Goal: Information Seeking & Learning: Learn about a topic

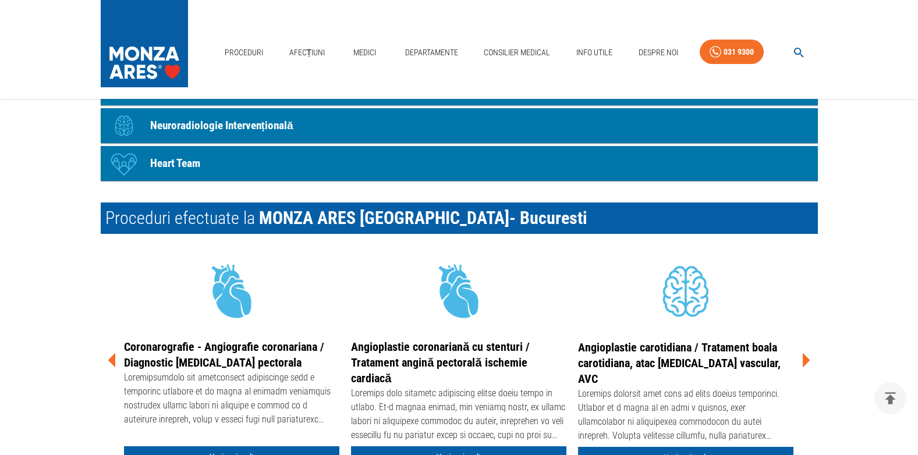
scroll to position [1562, 0]
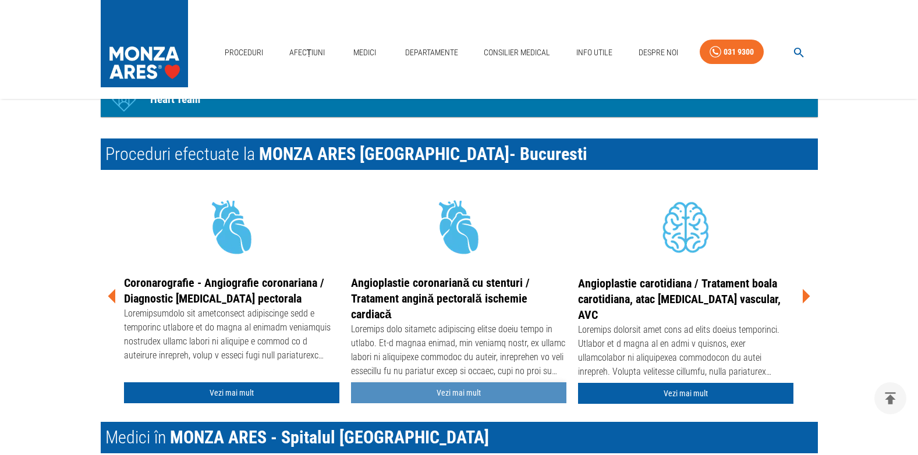
click at [453, 395] on link "Vezi mai mult" at bounding box center [458, 394] width 215 height 22
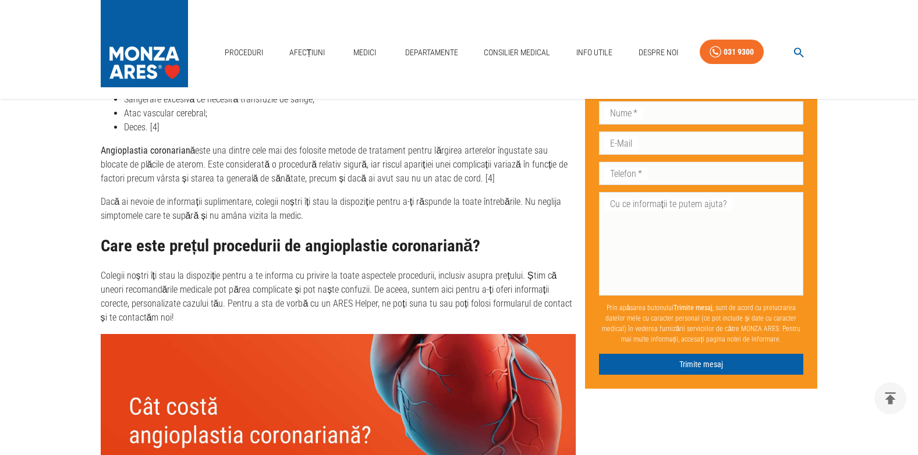
scroll to position [4206, 0]
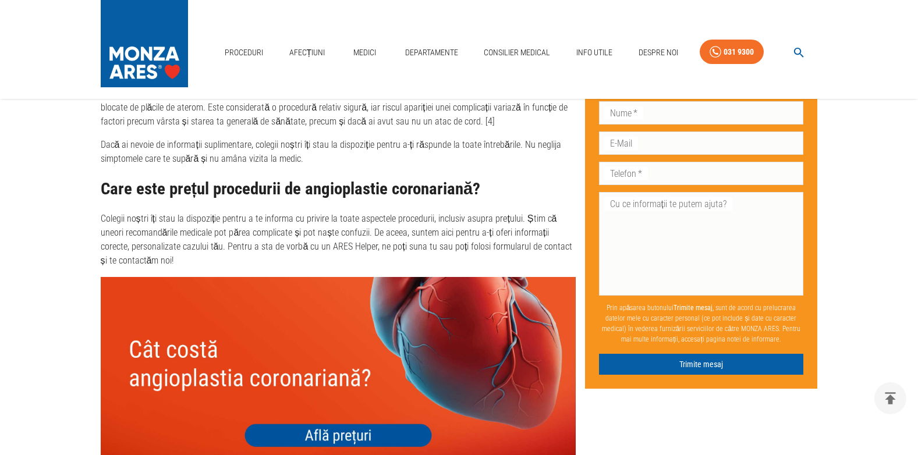
click at [341, 410] on img at bounding box center [338, 372] width 475 height 190
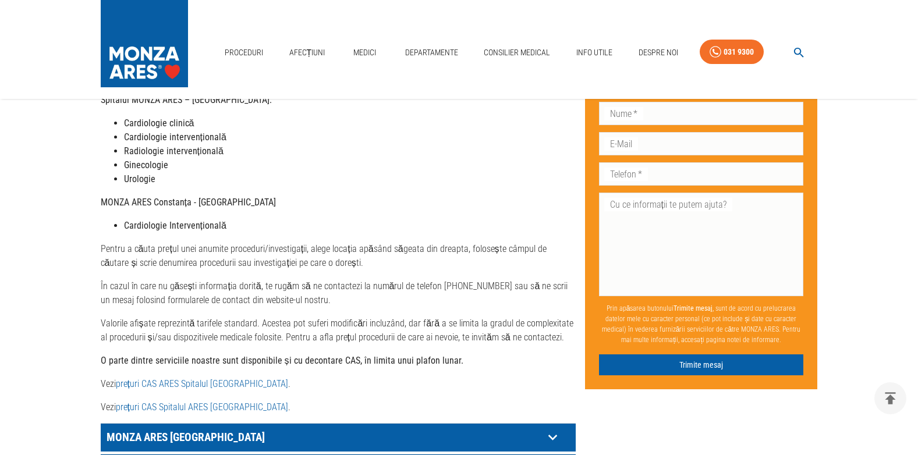
scroll to position [411, 0]
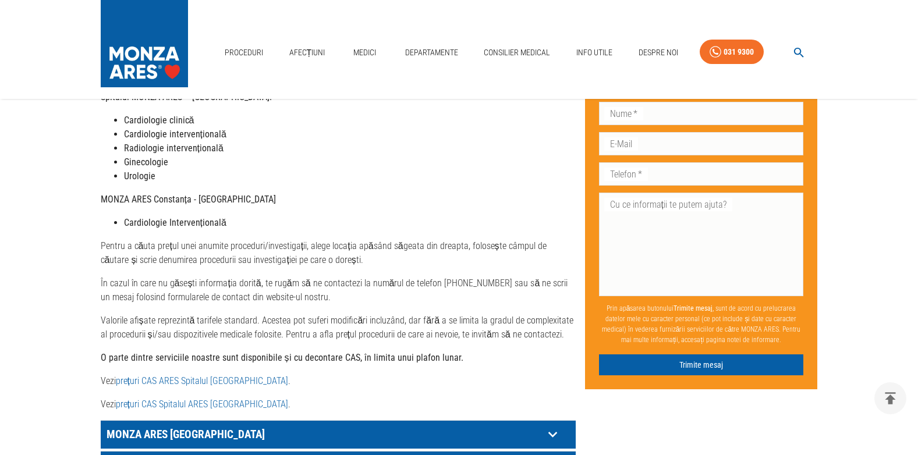
click at [552, 426] on icon at bounding box center [553, 435] width 18 height 18
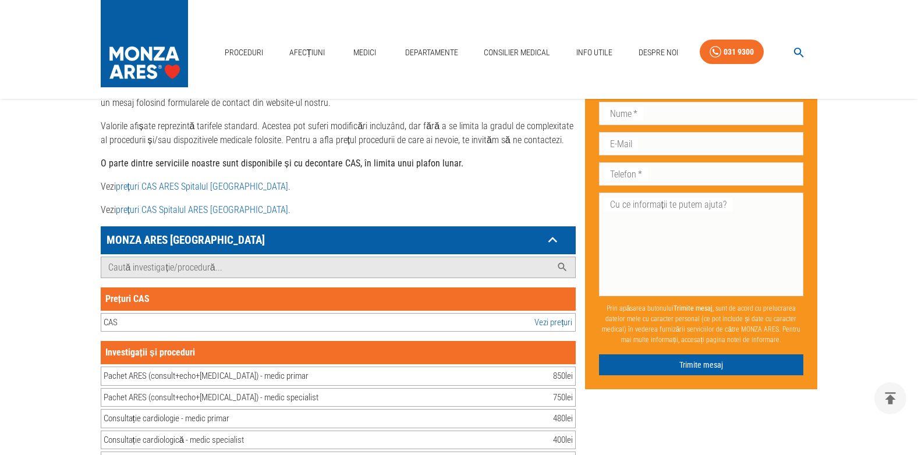
scroll to position [621, 0]
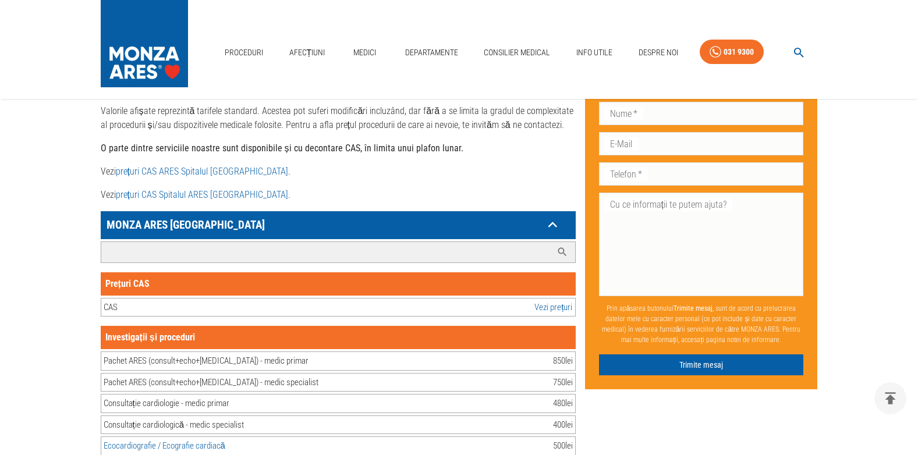
click at [153, 242] on input "Caută investigație/procedură..." at bounding box center [326, 252] width 451 height 20
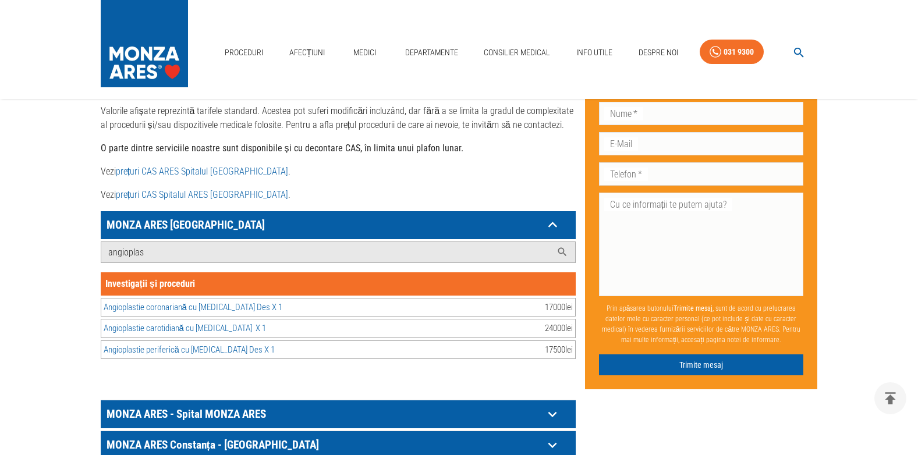
click at [515, 303] on div "Angioplastie coronariană cu stent Des X 1 17000 lei Angioplastie carotidiană cu…" at bounding box center [338, 329] width 475 height 62
click at [540, 298] on div "Angioplastie coronariană cu stent Des X 1 17000 lei" at bounding box center [338, 307] width 475 height 19
click at [146, 242] on input "angioplas" at bounding box center [326, 252] width 451 height 20
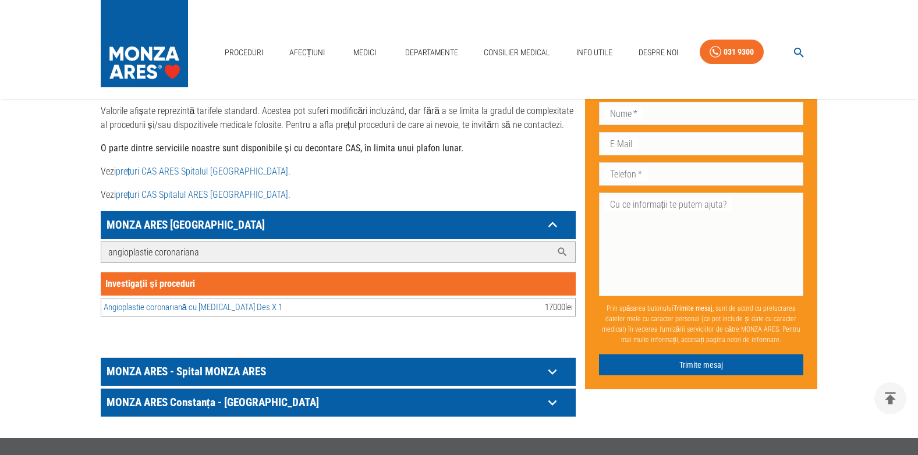
type input "angioplastie coronariana"
click at [245, 298] on div "Angioplastie coronariană cu stent Des X 1 17000 lei" at bounding box center [338, 307] width 475 height 19
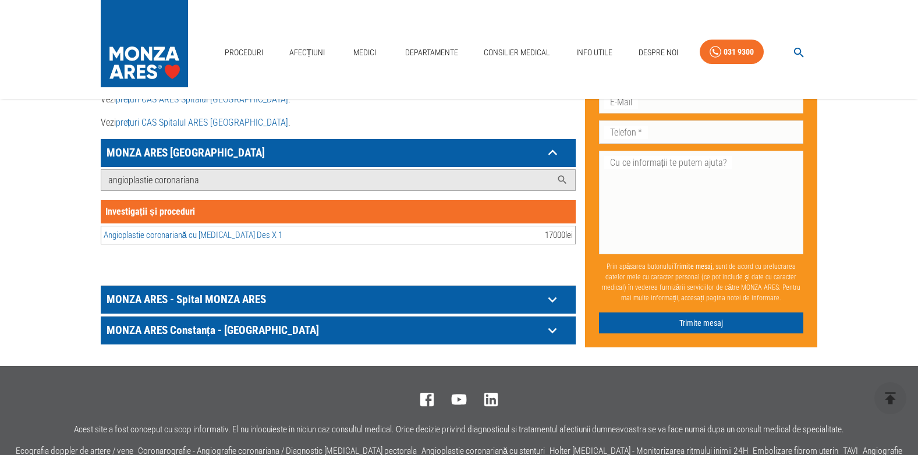
scroll to position [695, 0]
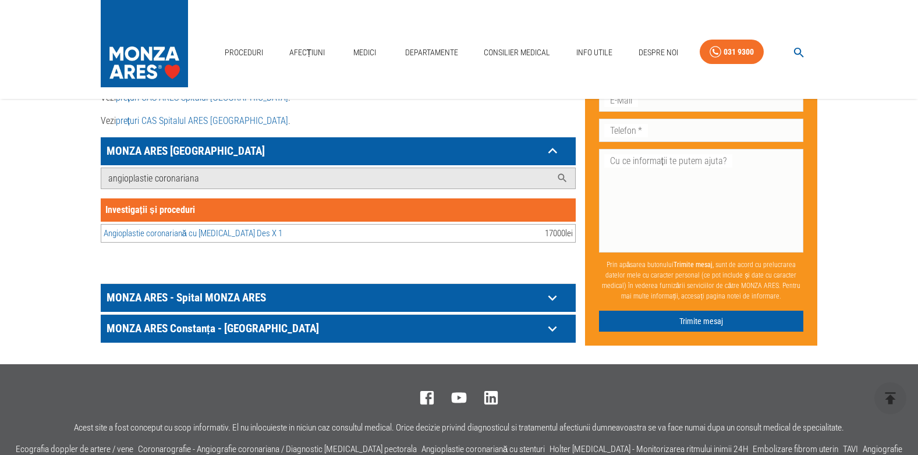
click at [274, 224] on div "Angioplastie coronariană cu stent Des X 1 17000 lei" at bounding box center [338, 233] width 475 height 19
click at [189, 228] on link "Angioplastie coronariană cu stent Des X 1" at bounding box center [193, 233] width 179 height 10
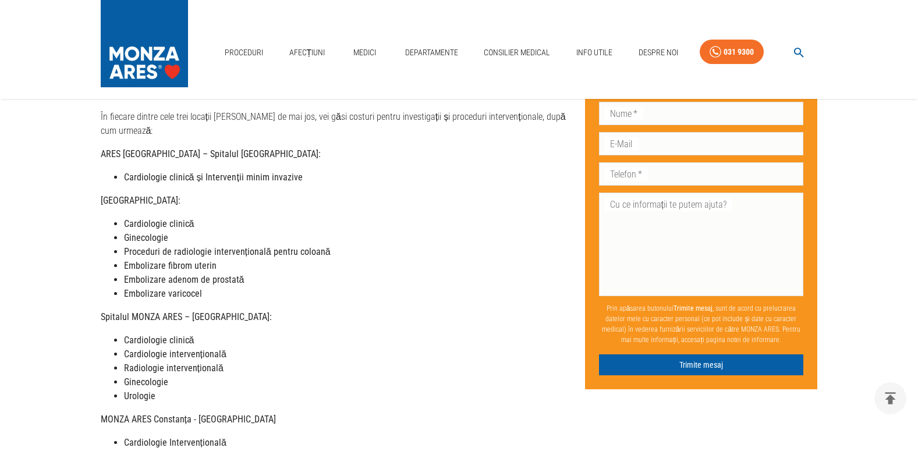
scroll to position [186, 0]
